Goal: Find specific page/section: Find specific page/section

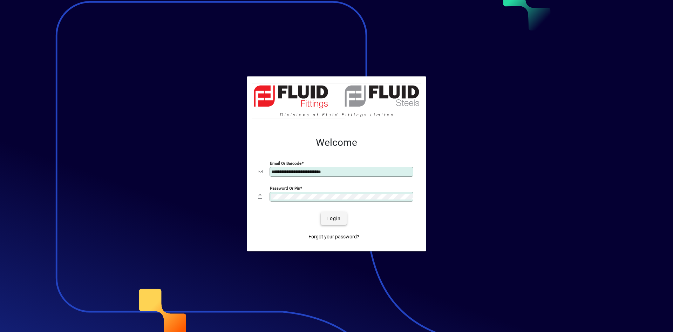
type input "**********"
click at [334, 214] on span "submit" at bounding box center [334, 218] width 26 height 17
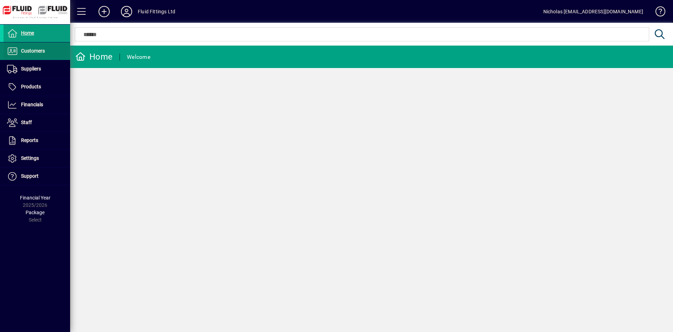
click at [52, 50] on span at bounding box center [37, 51] width 67 height 17
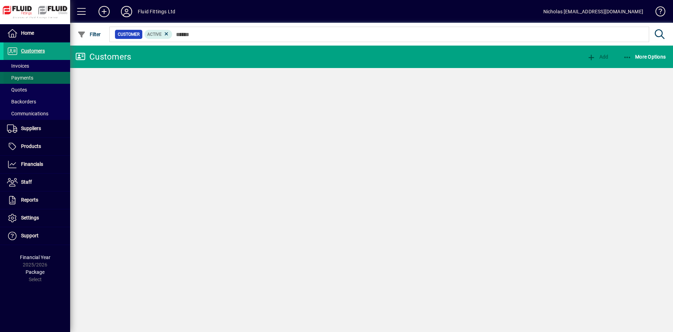
click at [59, 69] on span at bounding box center [37, 77] width 67 height 17
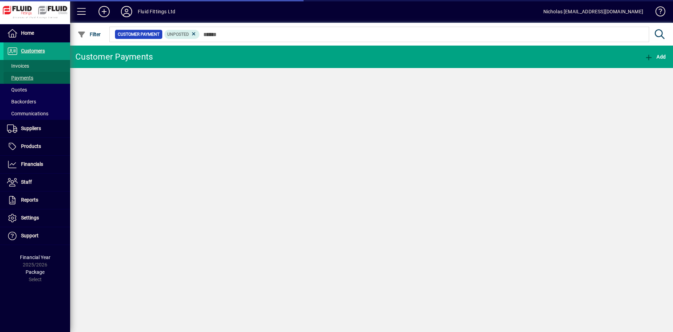
click at [57, 67] on span at bounding box center [37, 65] width 67 height 17
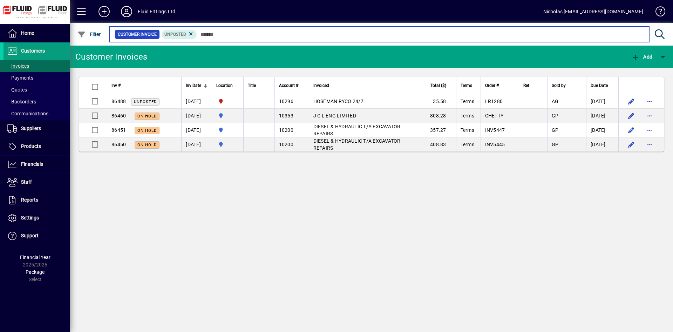
click at [273, 30] on input "text" at bounding box center [420, 34] width 447 height 10
